Goal: Find specific page/section: Find specific page/section

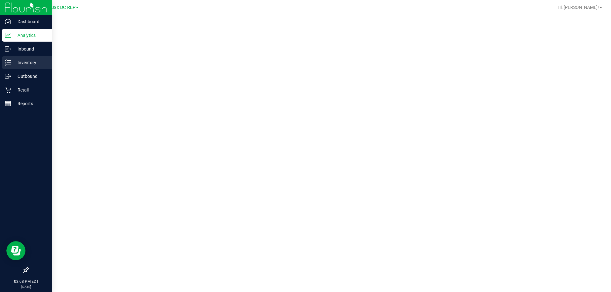
click at [9, 64] on icon at bounding box center [8, 62] width 6 height 6
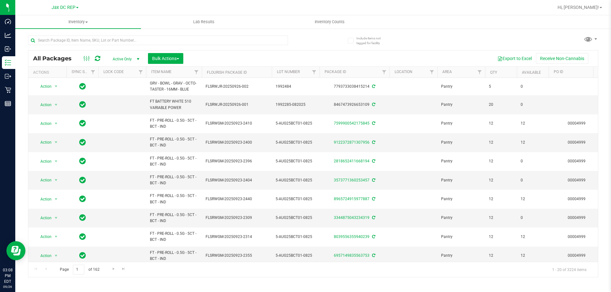
click at [317, 39] on div "All Packages Active Only Active Only Lab Samples Locked All External Internal B…" at bounding box center [313, 154] width 570 height 248
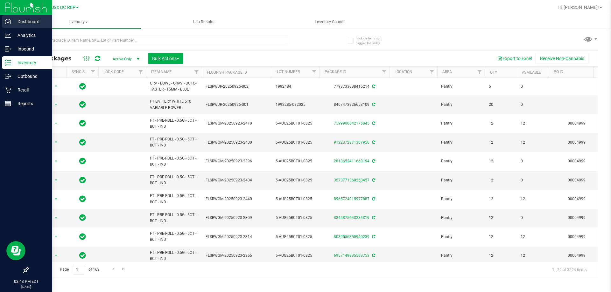
click at [11, 25] on div "Dashboard" at bounding box center [27, 21] width 50 height 13
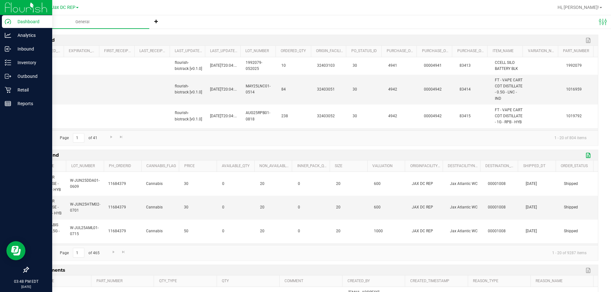
click at [584, 157] on link "Export to Excel" at bounding box center [589, 155] width 10 height 8
click at [584, 155] on link "Export to Excel" at bounding box center [589, 155] width 10 height 8
